Goal: Communication & Community: Answer question/provide support

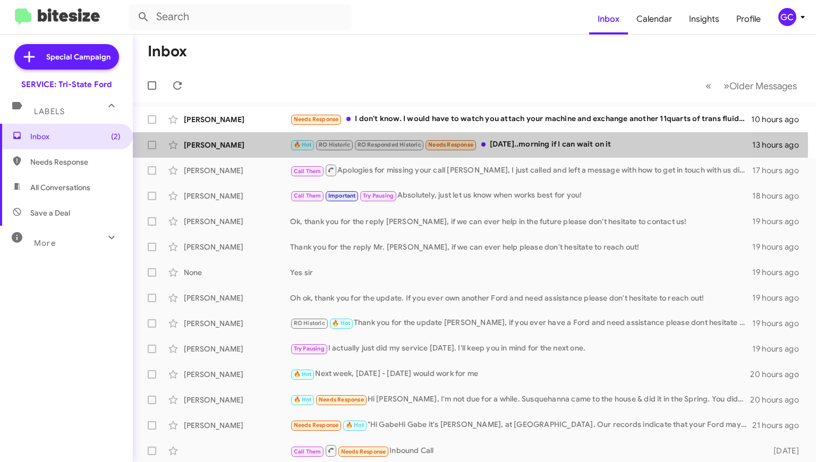
click at [241, 144] on div "[PERSON_NAME]" at bounding box center [237, 145] width 106 height 11
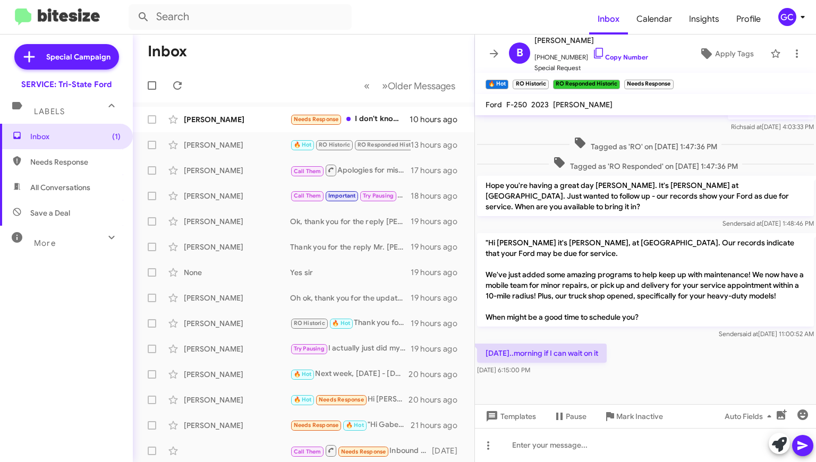
scroll to position [215, 0]
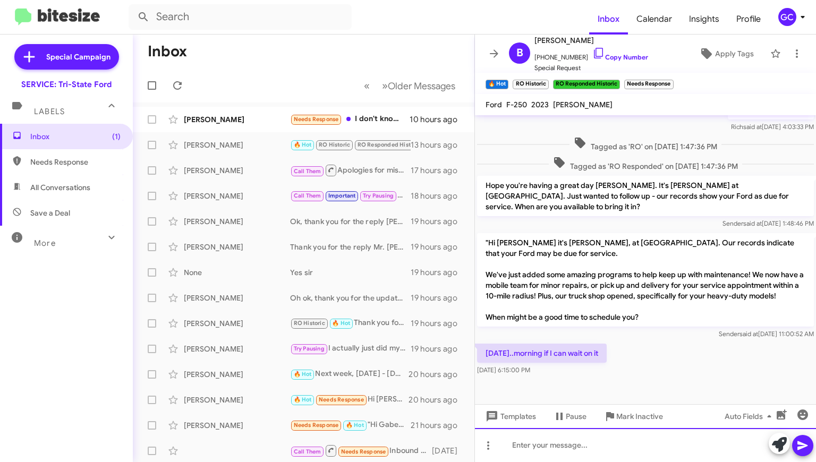
click at [534, 444] on div at bounding box center [645, 445] width 341 height 34
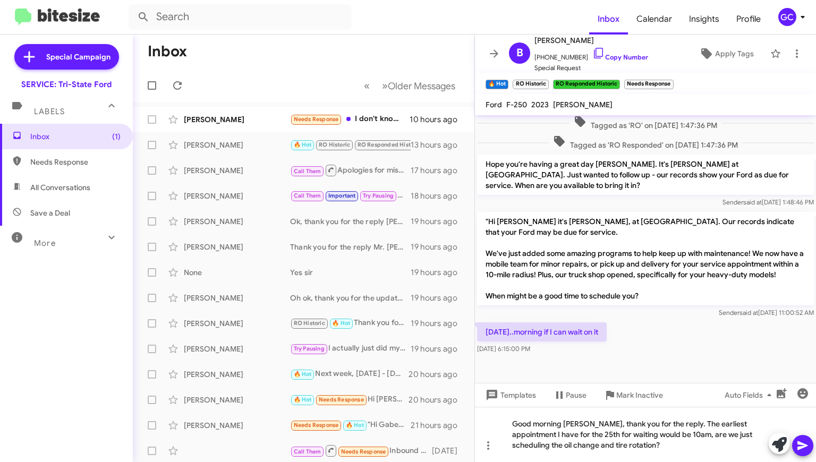
click at [612, 57] on link "Copy Number" at bounding box center [620, 57] width 56 height 8
click at [634, 448] on div "Good morning [PERSON_NAME], thank you for the reply. The earliest appointment I…" at bounding box center [645, 434] width 341 height 55
click at [798, 449] on icon at bounding box center [802, 445] width 10 height 9
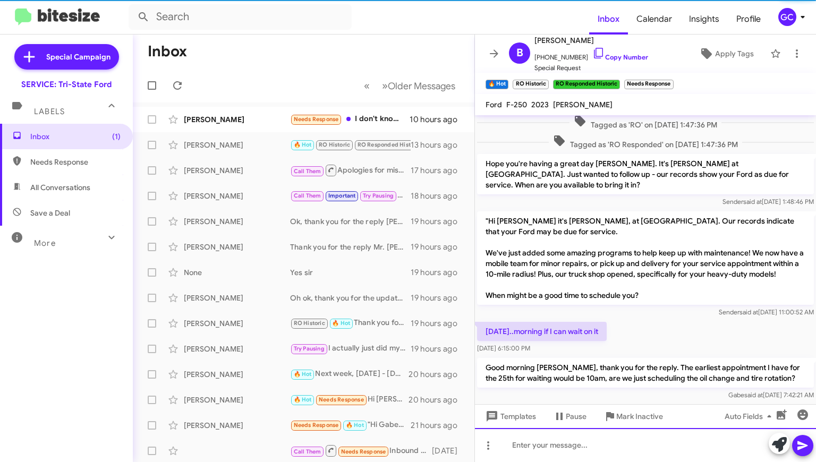
scroll to position [0, 0]
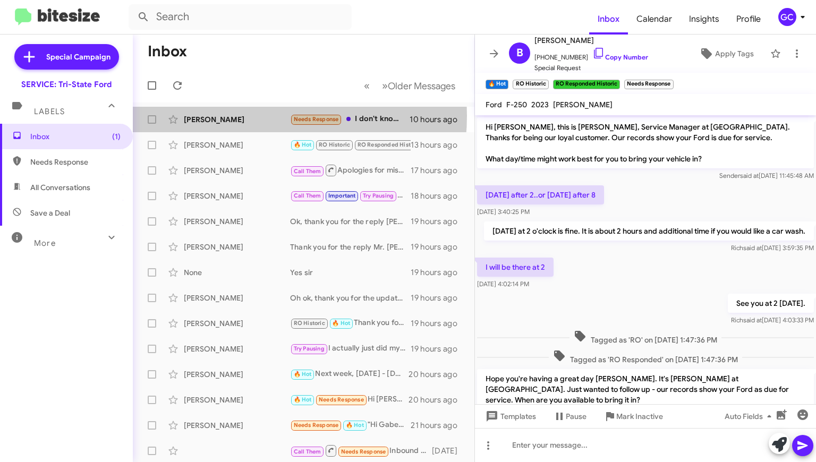
click at [236, 116] on div "[PERSON_NAME]" at bounding box center [237, 119] width 106 height 11
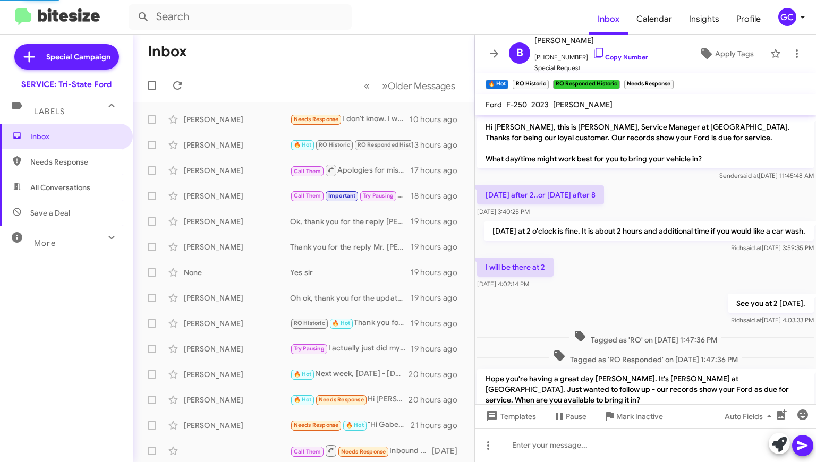
scroll to position [124, 0]
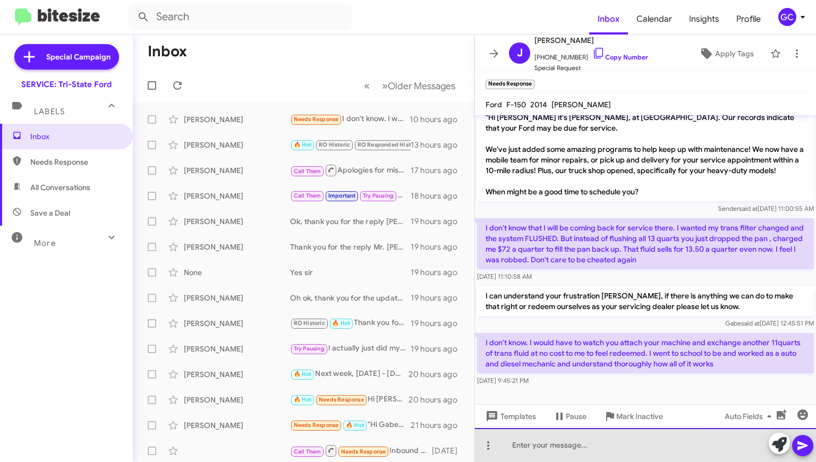
click at [558, 450] on div at bounding box center [645, 445] width 341 height 34
click at [573, 443] on div at bounding box center [645, 445] width 341 height 34
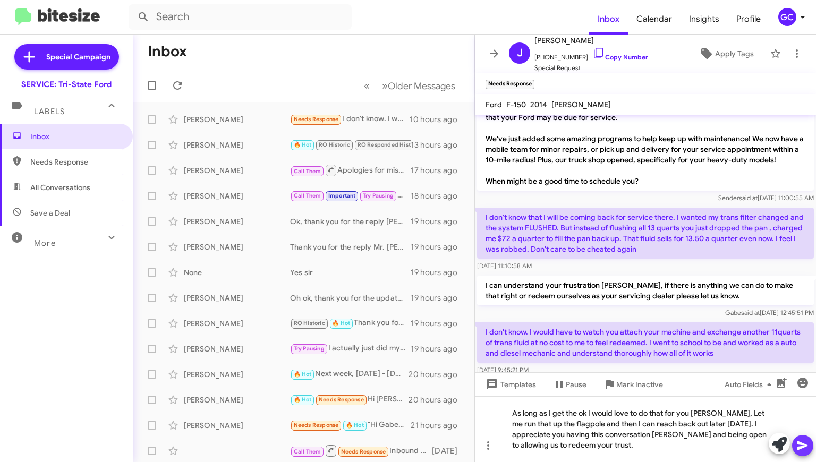
click at [806, 452] on span at bounding box center [802, 445] width 13 height 21
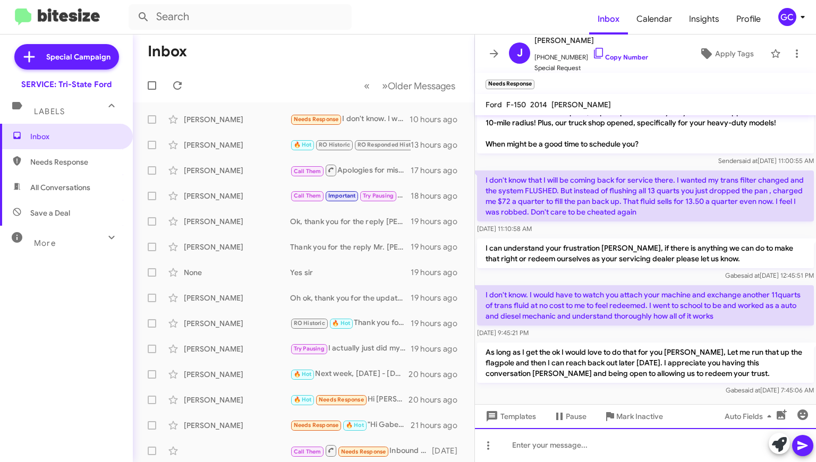
scroll to position [184, 0]
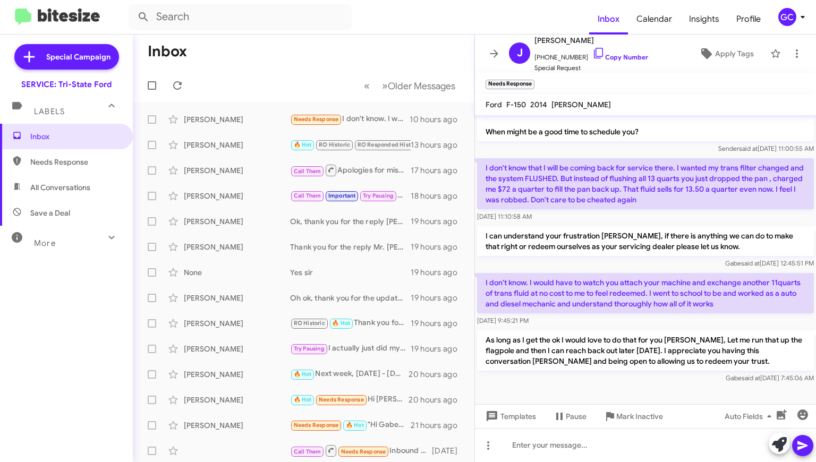
click at [232, 152] on div "[PERSON_NAME] 🔥 Hot RO Historic RO Responded Historic Needs Response [DATE]..mo…" at bounding box center [303, 144] width 324 height 21
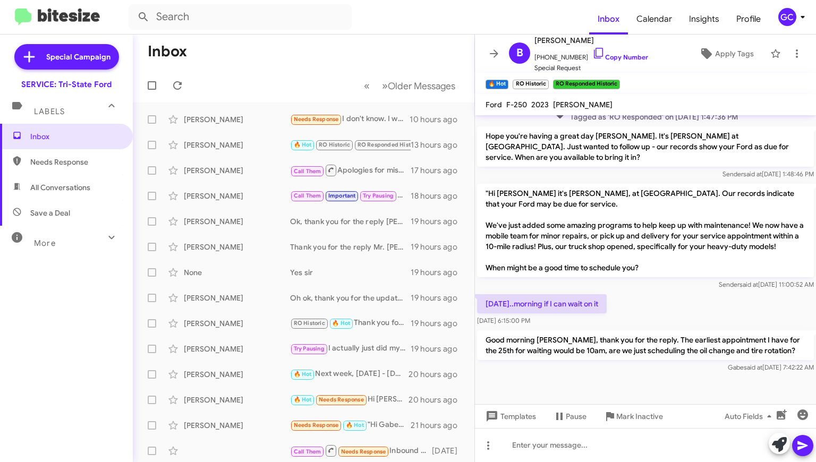
scroll to position [264, 0]
